Goal: Task Accomplishment & Management: Manage account settings

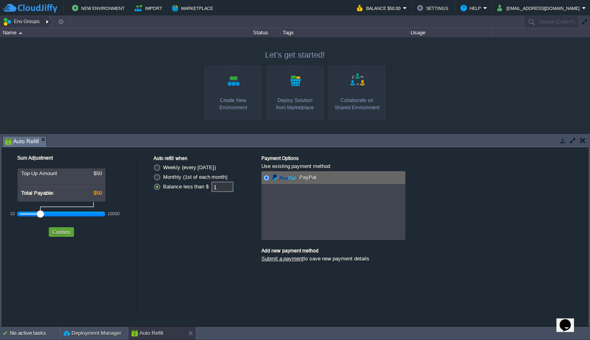
click at [33, 23] on button "Env Groups" at bounding box center [23, 21] width 40 height 11
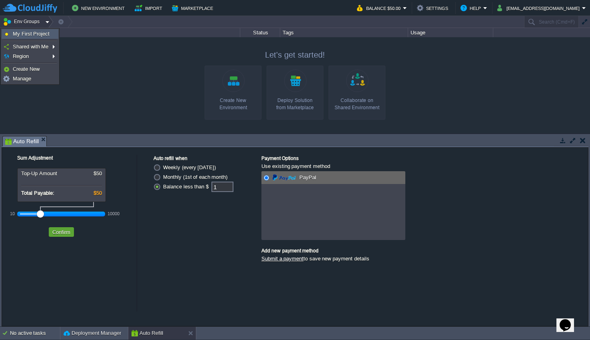
click at [33, 32] on span "My First Project" at bounding box center [31, 34] width 37 height 6
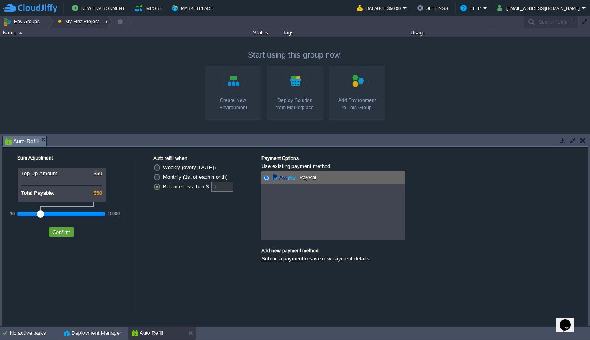
click at [106, 20] on div at bounding box center [107, 22] width 11 height 12
click at [88, 53] on link "Remove" at bounding box center [79, 53] width 50 height 9
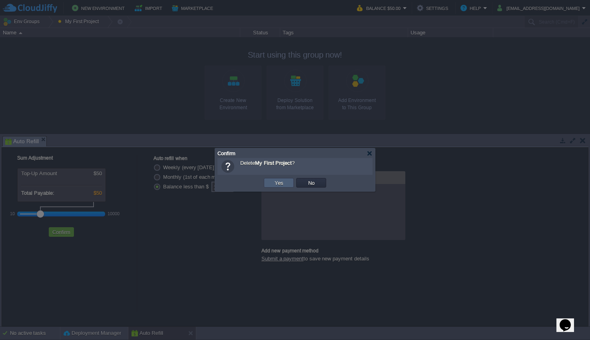
click at [274, 182] on button "Yes" at bounding box center [279, 182] width 14 height 7
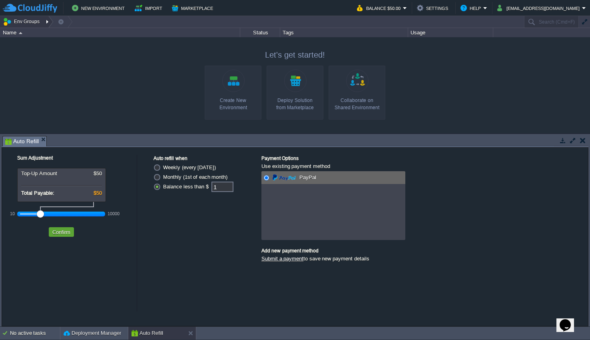
click at [46, 23] on div at bounding box center [48, 22] width 11 height 12
click at [44, 46] on link "Region" at bounding box center [29, 43] width 55 height 9
click at [43, 20] on div at bounding box center [48, 22] width 11 height 12
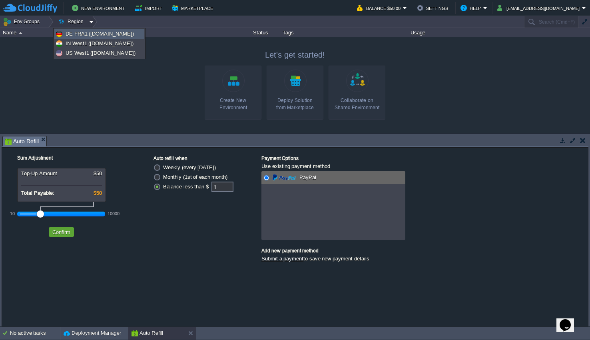
click at [78, 33] on span "DE FRA1 ([DOMAIN_NAME])" at bounding box center [100, 34] width 68 height 6
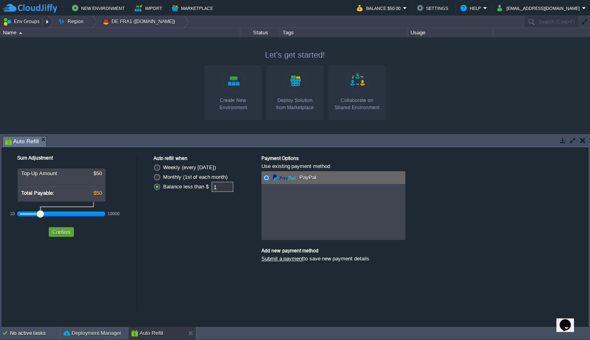
click at [33, 22] on button "Env Groups" at bounding box center [23, 21] width 40 height 11
click at [60, 22] on button "button" at bounding box center [60, 21] width 7 height 11
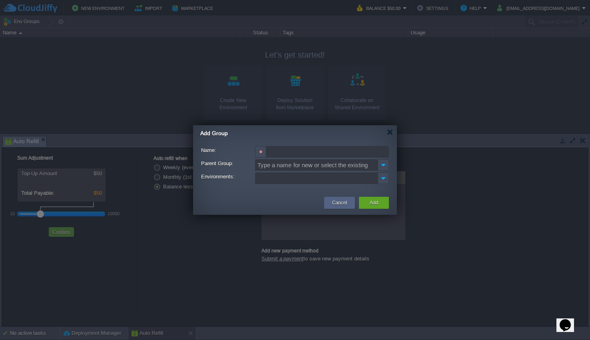
click at [298, 154] on input "Name:" at bounding box center [327, 152] width 123 height 12
click at [384, 180] on img at bounding box center [383, 178] width 10 height 11
click at [351, 180] on ul at bounding box center [317, 178] width 122 height 11
click at [320, 153] on input "PROD" at bounding box center [327, 152] width 123 height 12
type input "PROD Spedire"
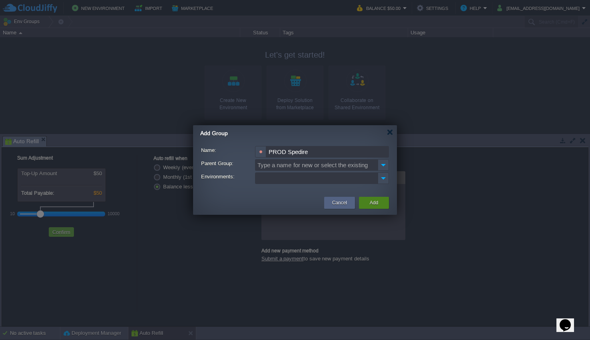
click at [380, 207] on div "Add" at bounding box center [374, 203] width 18 height 12
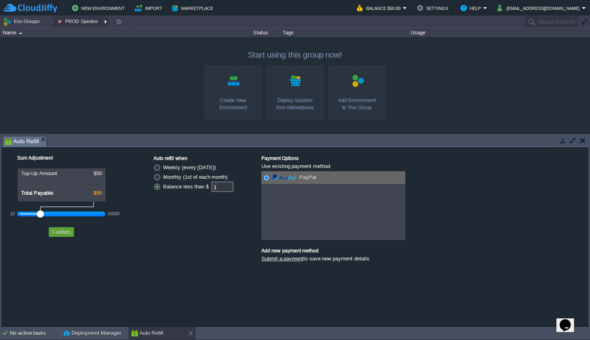
click at [92, 21] on button "PROD Spedire" at bounding box center [79, 21] width 42 height 11
click at [91, 46] on link "Edit" at bounding box center [77, 43] width 47 height 9
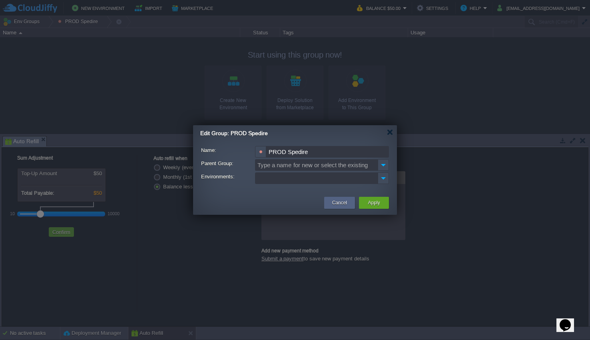
click at [324, 153] on input "PROD Spedire" at bounding box center [327, 152] width 123 height 12
type input "PROD Sped"
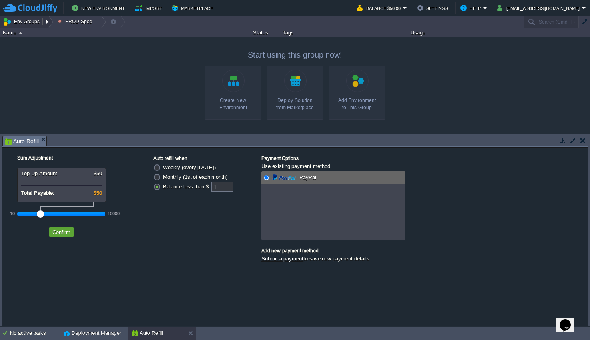
click at [36, 24] on button "Env Groups" at bounding box center [23, 21] width 40 height 11
click at [532, 114] on div at bounding box center [295, 85] width 590 height 96
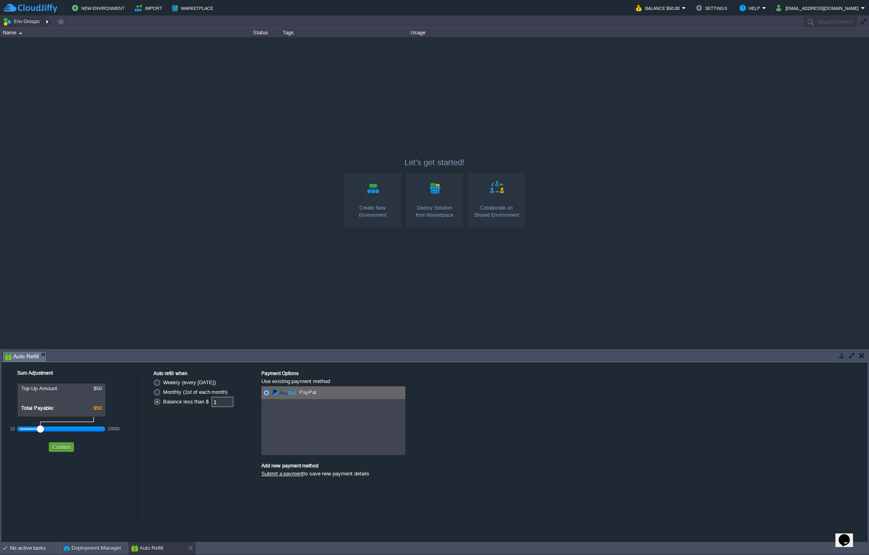
click at [38, 20] on button "Env Groups" at bounding box center [23, 21] width 40 height 11
click at [42, 79] on link "Manage" at bounding box center [29, 78] width 55 height 9
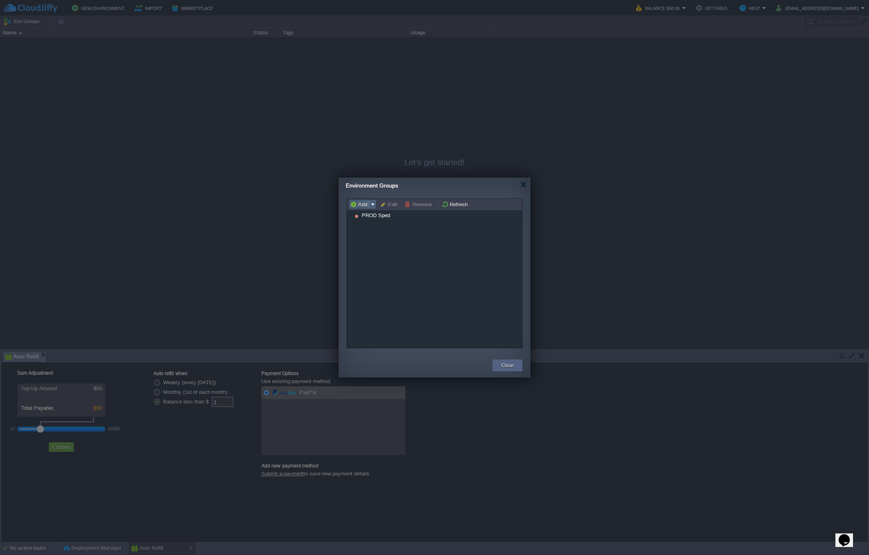
click at [373, 207] on em "Add" at bounding box center [362, 204] width 25 height 7
click at [379, 248] on div "PROD Sped" at bounding box center [434, 279] width 175 height 138
click at [516, 340] on div "Close" at bounding box center [508, 366] width 30 height 12
